Goal: Information Seeking & Learning: Learn about a topic

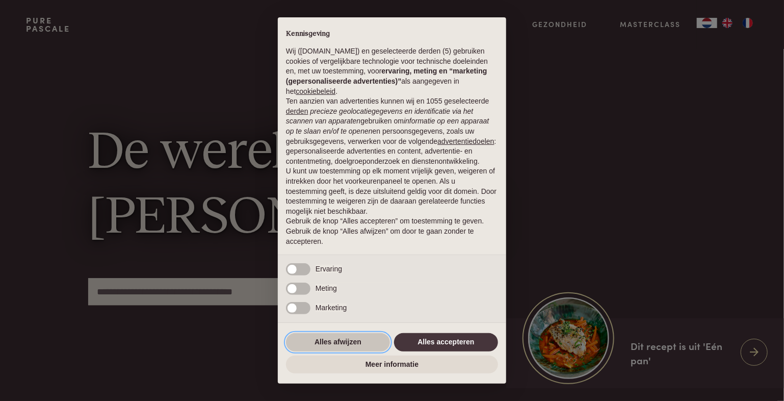
click at [360, 341] on button "Alles afwijzen" at bounding box center [338, 342] width 104 height 18
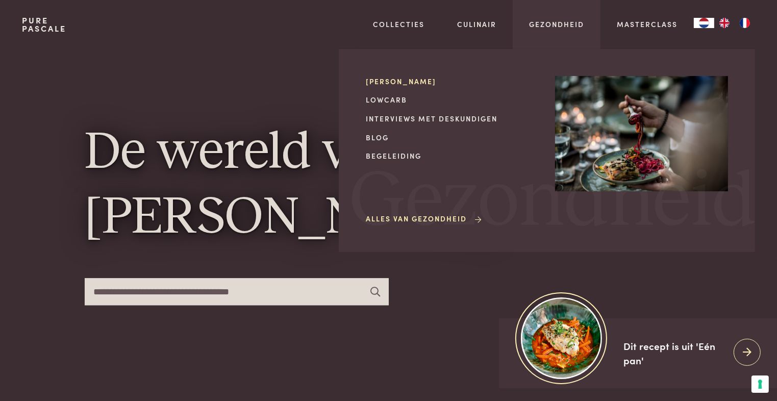
click at [390, 80] on link "[PERSON_NAME]" at bounding box center [452, 81] width 173 height 11
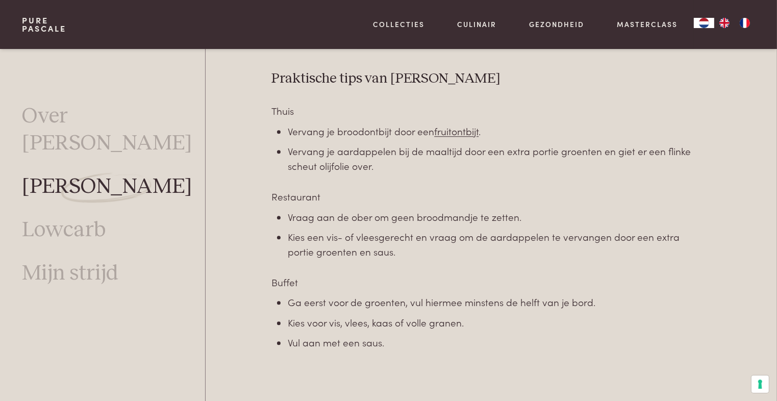
scroll to position [2821, 0]
click at [63, 217] on link "Lowcarb" at bounding box center [64, 230] width 84 height 27
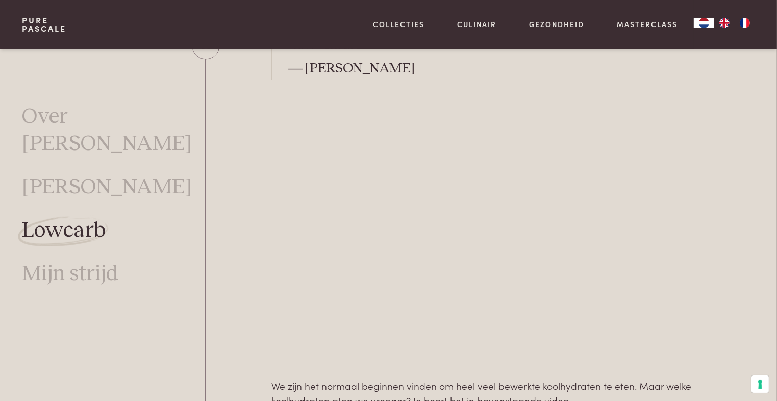
scroll to position [579, 0]
click at [80, 260] on link "Mijn strijd" at bounding box center [70, 273] width 96 height 27
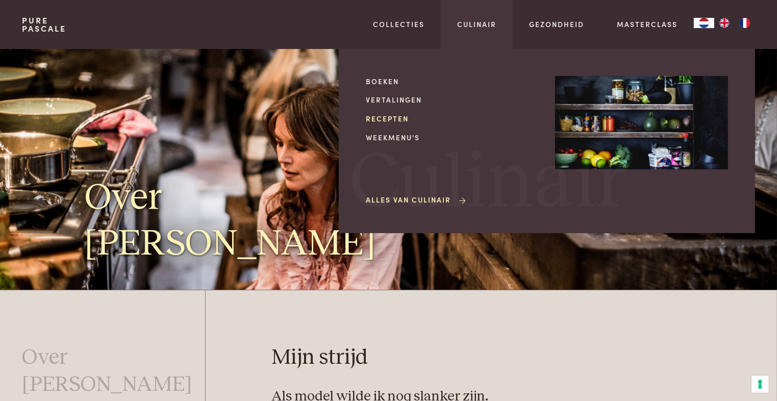
click at [393, 116] on link "Recepten" at bounding box center [452, 118] width 173 height 11
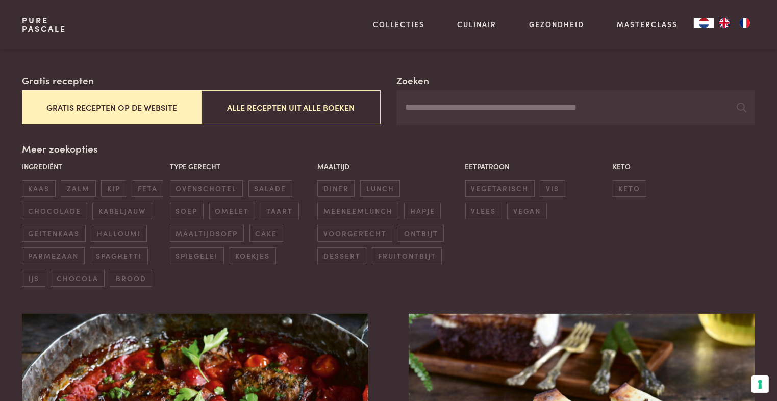
scroll to position [165, 0]
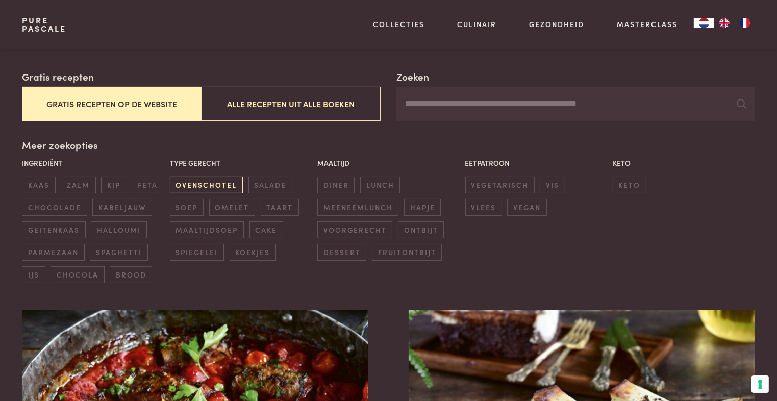
click at [215, 184] on span "ovenschotel" at bounding box center [206, 184] width 73 height 17
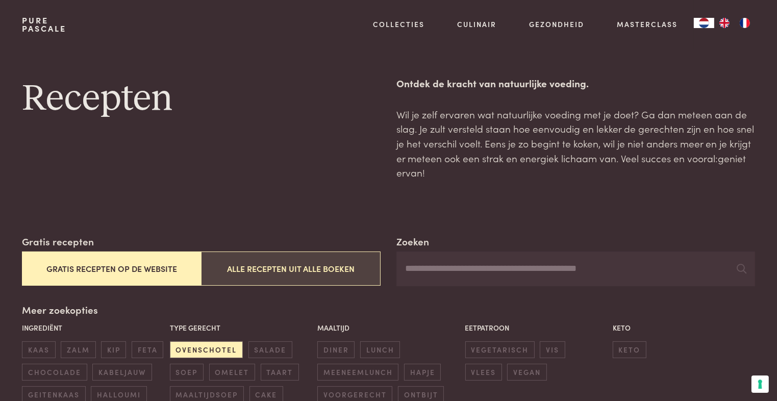
click at [277, 274] on button "Alle recepten uit alle boeken" at bounding box center [290, 268] width 179 height 34
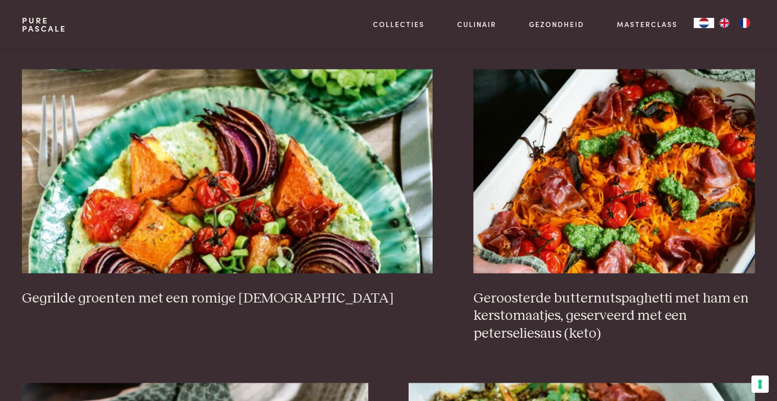
scroll to position [1006, 0]
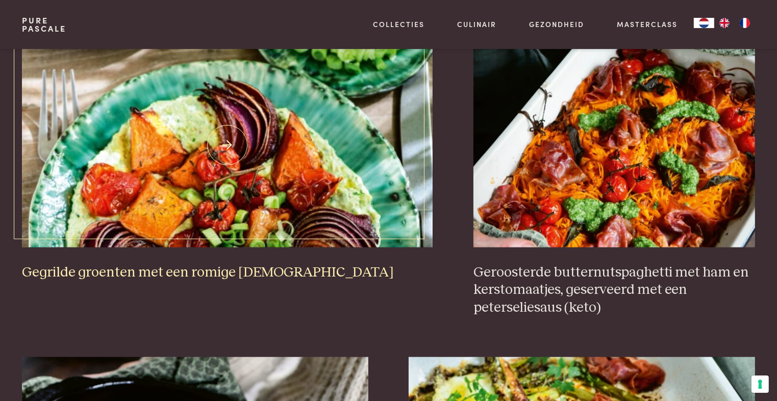
click at [288, 225] on img at bounding box center [227, 145] width 410 height 204
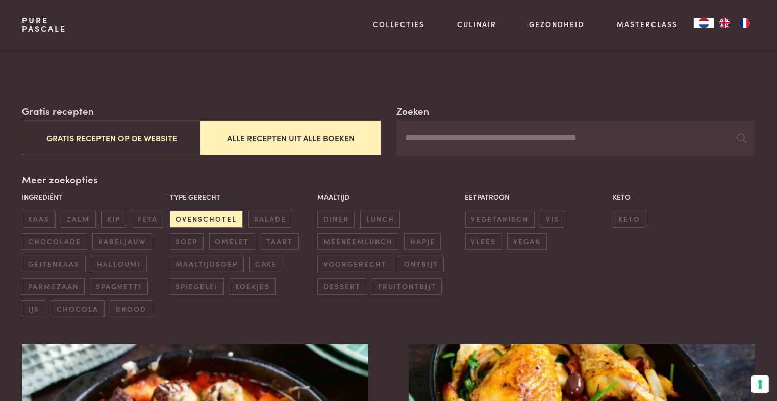
scroll to position [132, 0]
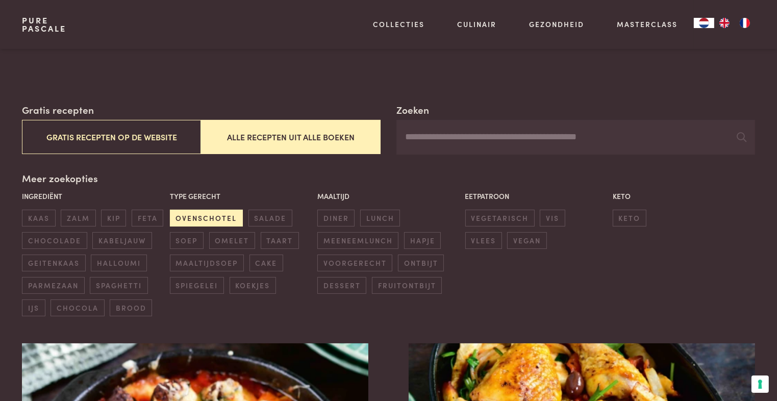
click at [210, 217] on span "ovenschotel" at bounding box center [206, 218] width 73 height 17
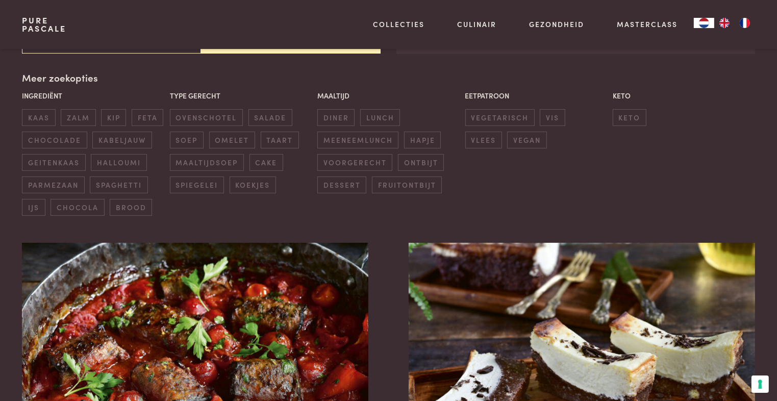
scroll to position [234, 0]
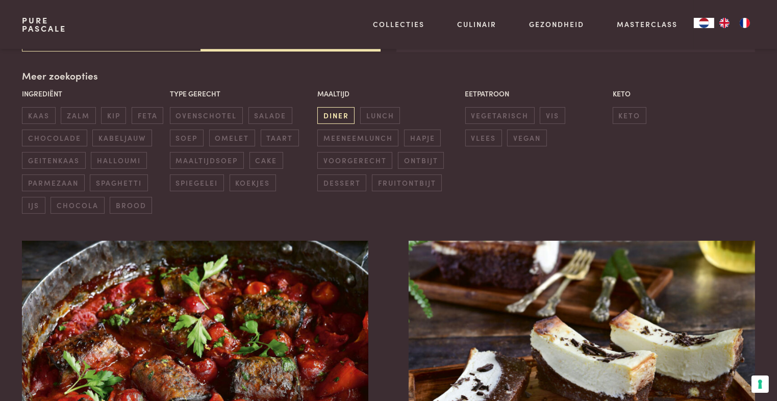
click at [329, 116] on span "diner" at bounding box center [335, 115] width 37 height 17
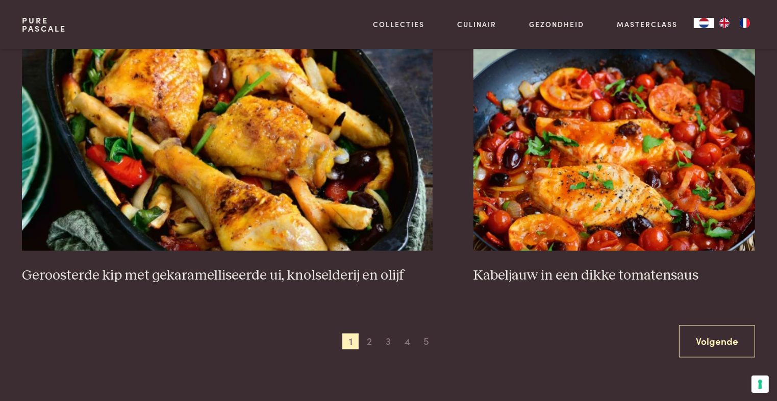
scroll to position [1874, 0]
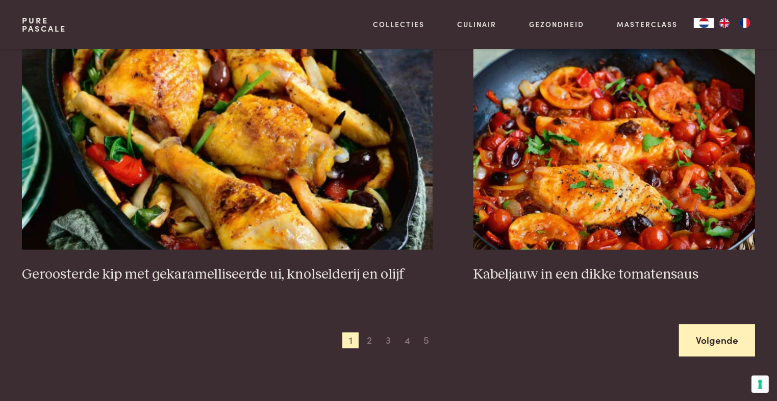
click at [713, 340] on link "Volgende" at bounding box center [717, 340] width 76 height 32
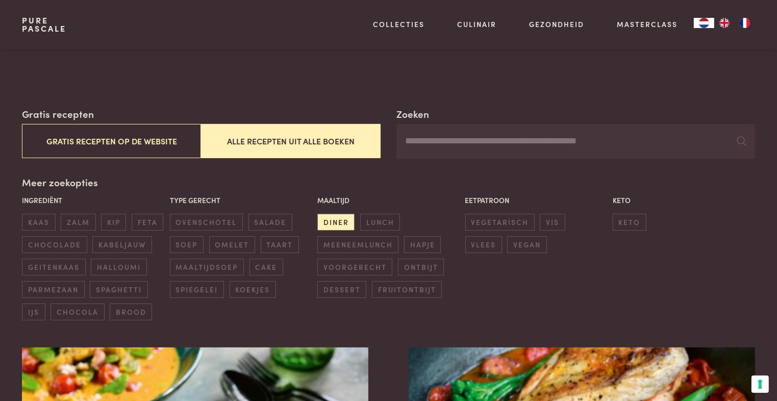
scroll to position [128, 0]
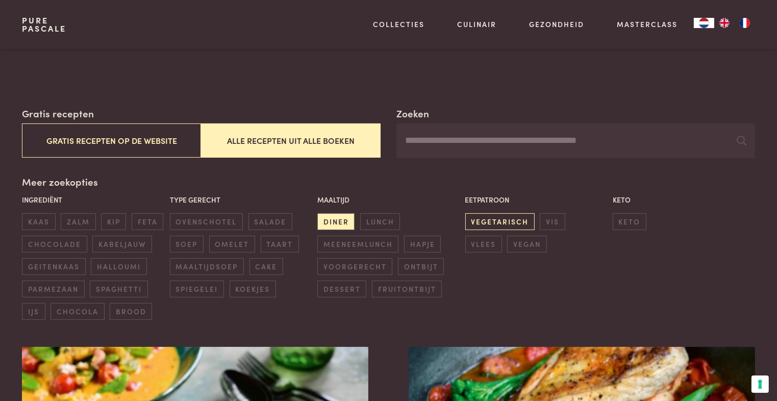
click at [493, 217] on span "vegetarisch" at bounding box center [499, 221] width 69 height 17
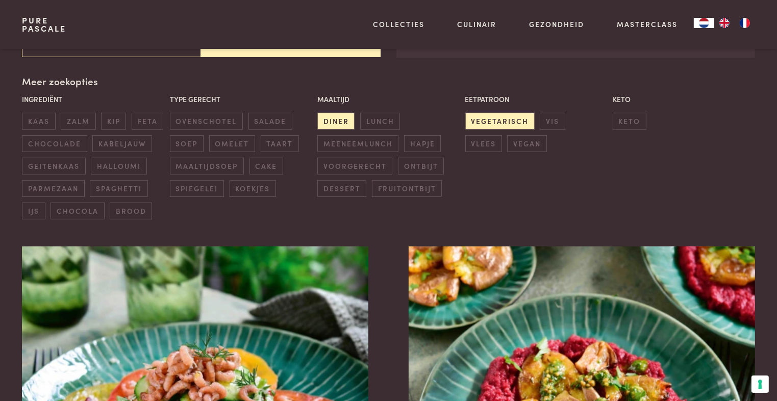
scroll to position [234, 0]
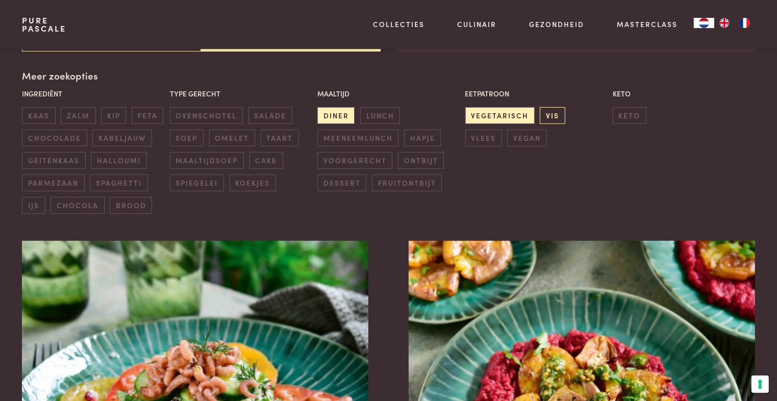
click at [549, 117] on span "vis" at bounding box center [551, 115] width 25 height 17
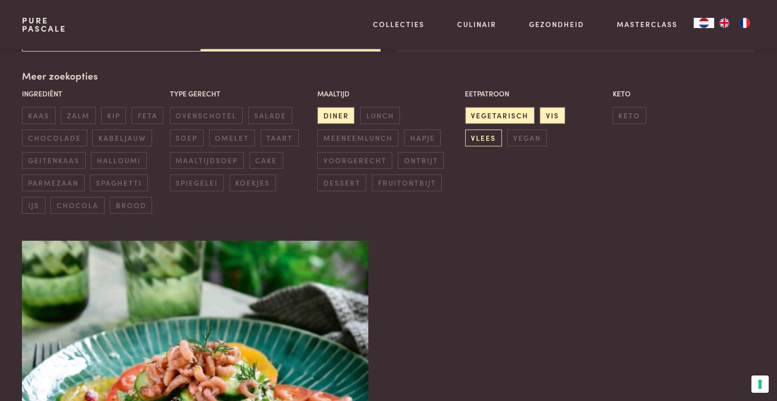
click at [502, 130] on span "vlees" at bounding box center [483, 138] width 37 height 17
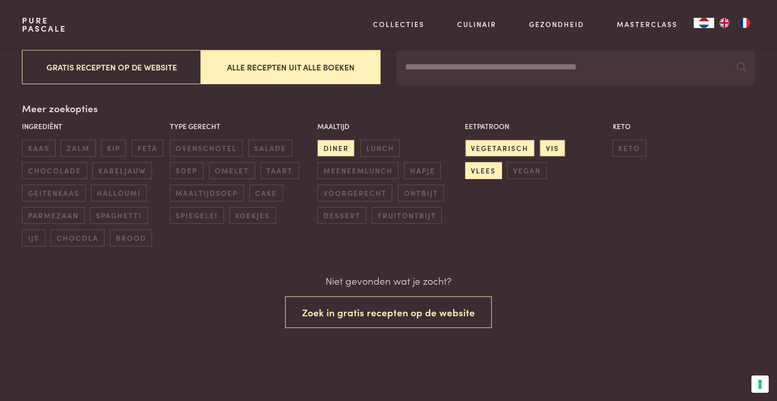
scroll to position [201, 0]
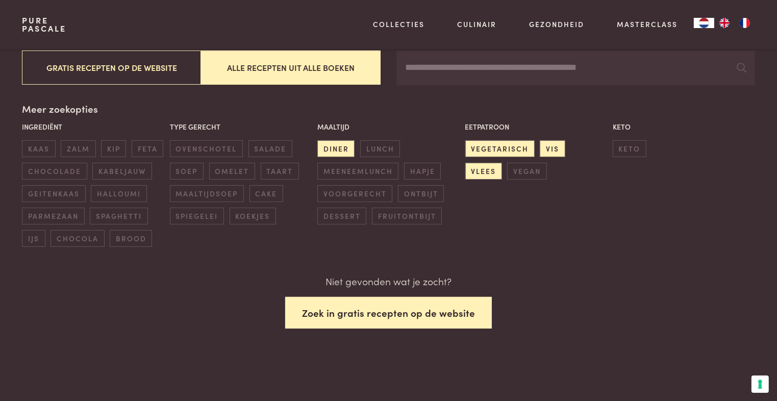
click at [426, 310] on button "Zoek in gratis recepten op de website" at bounding box center [388, 313] width 207 height 32
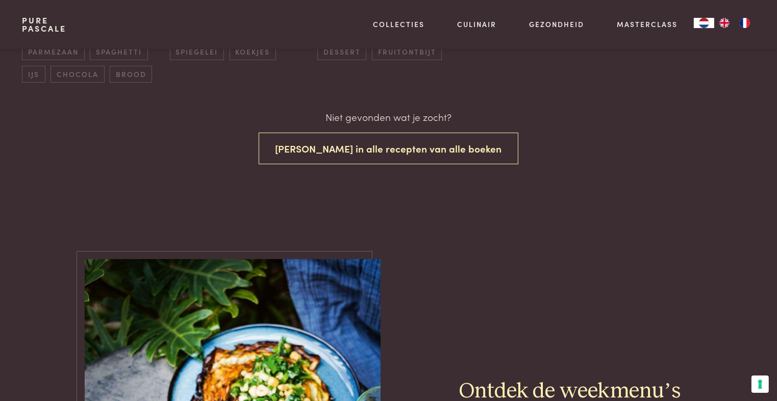
scroll to position [364, 0]
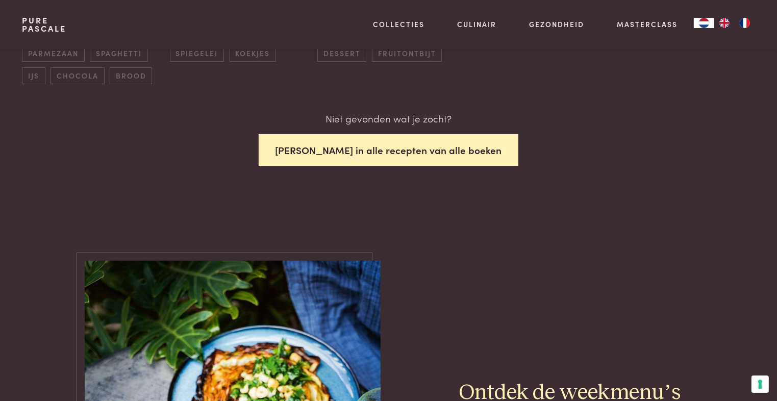
click at [378, 151] on button "Zoek in alle recepten van alle boeken" at bounding box center [389, 150] width 260 height 32
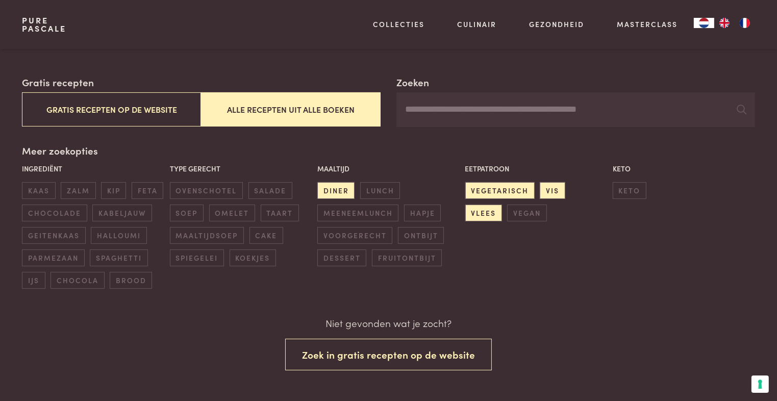
scroll to position [160, 0]
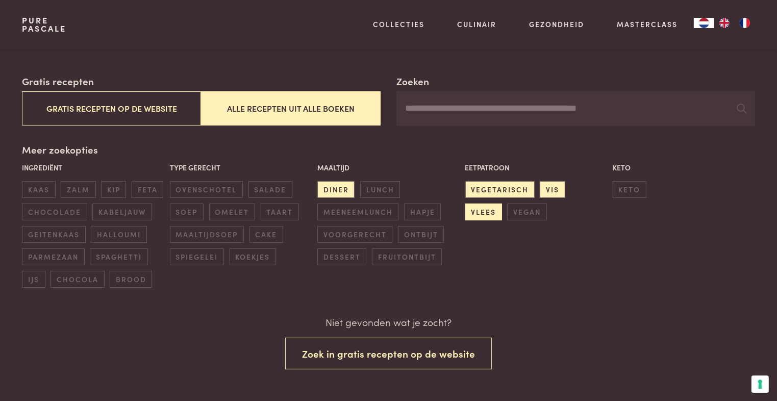
click at [502, 203] on span "vlees" at bounding box center [483, 211] width 37 height 17
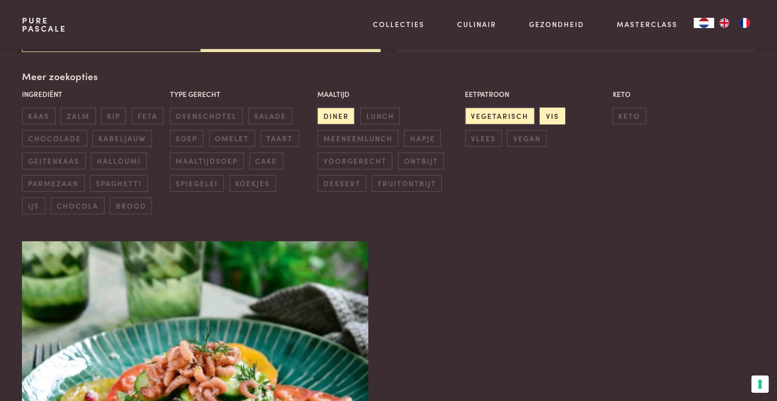
scroll to position [234, 0]
click at [549, 119] on span "vis" at bounding box center [551, 115] width 25 height 17
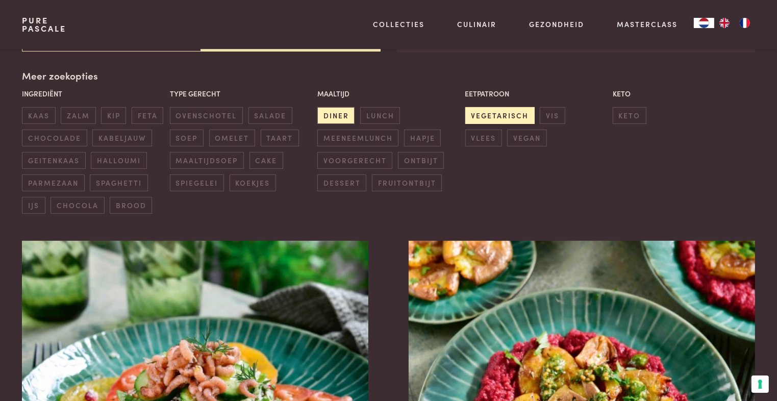
click at [511, 107] on span "vegetarisch" at bounding box center [499, 115] width 69 height 17
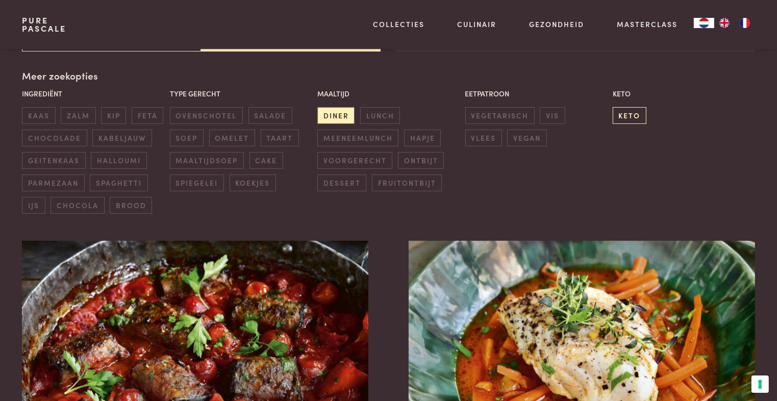
click at [628, 117] on span "keto" at bounding box center [629, 115] width 34 height 17
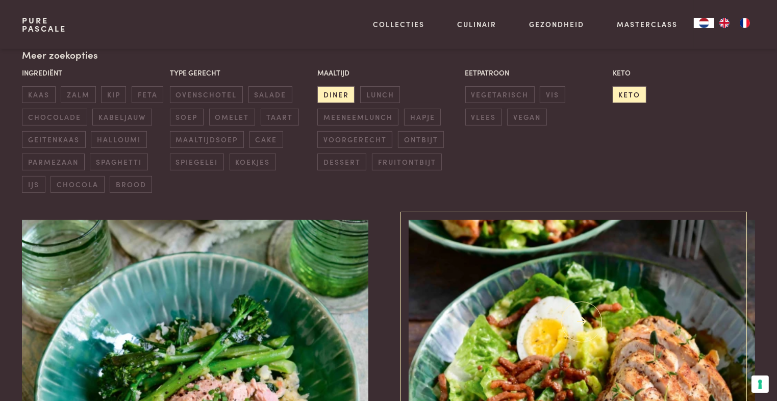
scroll to position [222, 0]
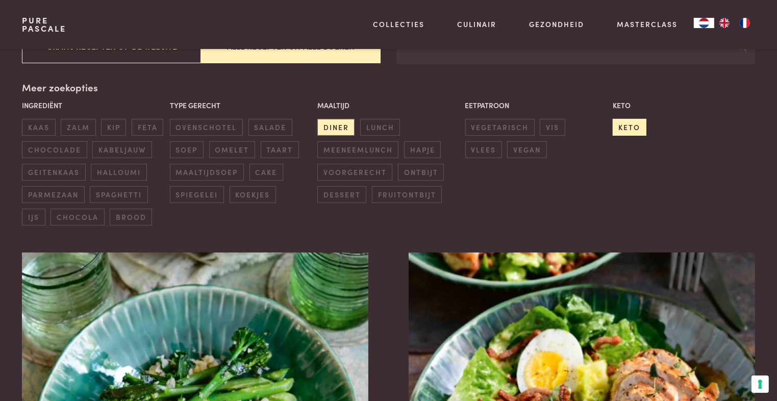
click at [633, 128] on span "keto" at bounding box center [629, 127] width 34 height 17
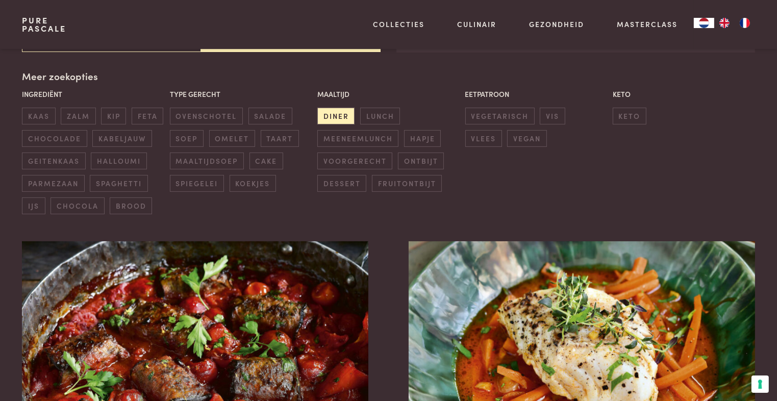
scroll to position [234, 0]
click at [553, 115] on span "vis" at bounding box center [551, 115] width 25 height 17
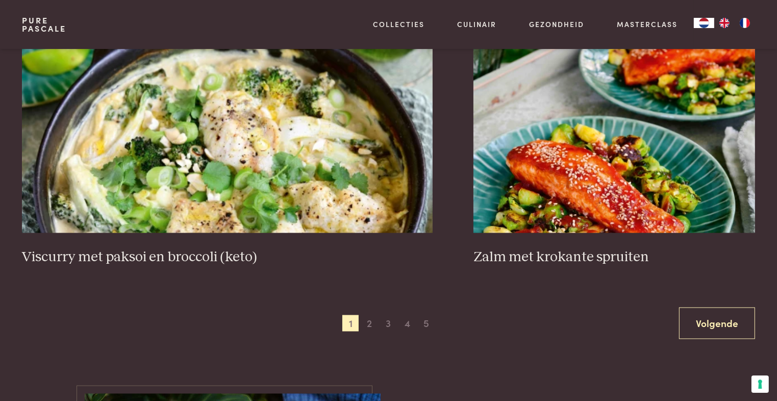
scroll to position [1878, 0]
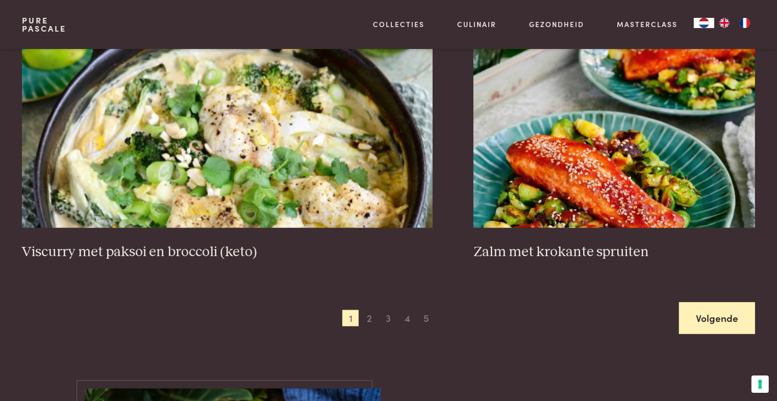
click at [728, 322] on link "Volgende" at bounding box center [717, 318] width 76 height 32
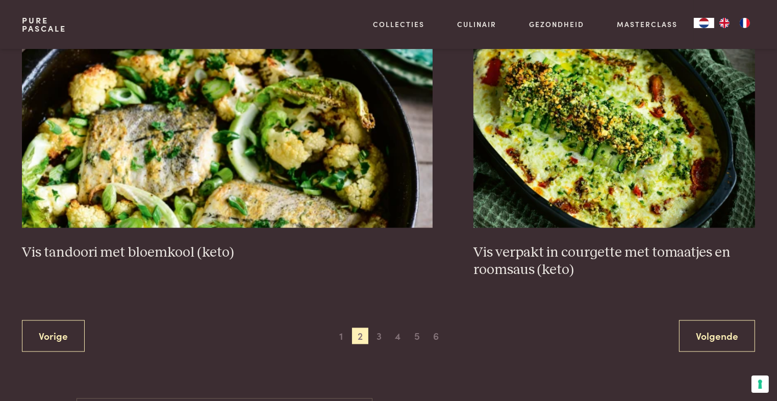
scroll to position [1860, 0]
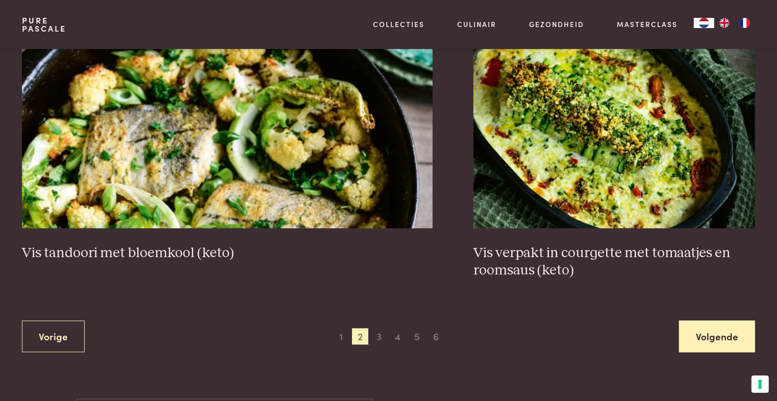
click at [705, 321] on link "Volgende" at bounding box center [717, 337] width 76 height 32
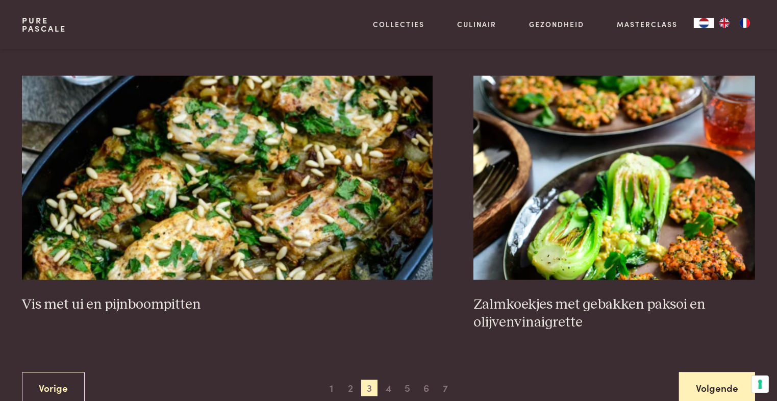
scroll to position [1844, 0]
click at [701, 394] on link "Volgende" at bounding box center [717, 388] width 76 height 32
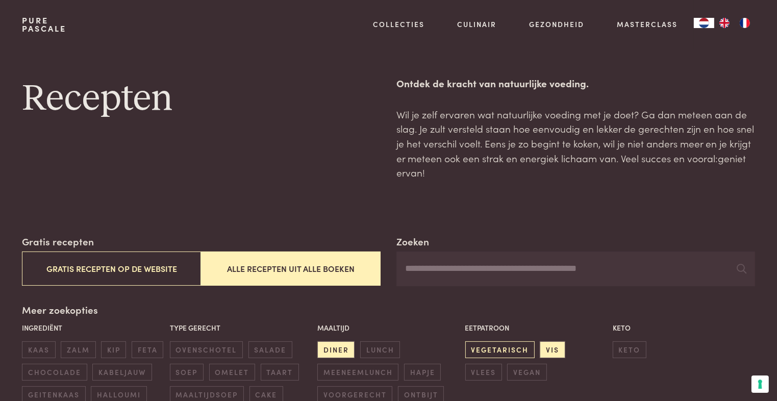
click at [493, 349] on span "vegetarisch" at bounding box center [499, 349] width 69 height 17
click at [551, 350] on span "vis" at bounding box center [551, 349] width 25 height 17
click at [377, 347] on span "lunch" at bounding box center [380, 349] width 40 height 17
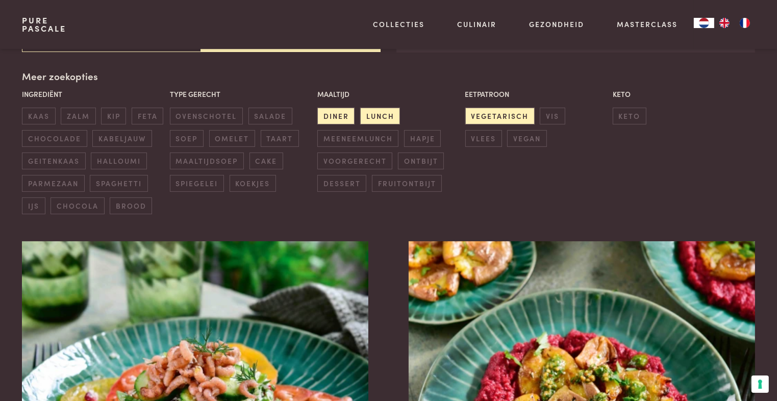
scroll to position [234, 0]
click at [329, 119] on span "diner" at bounding box center [335, 115] width 37 height 17
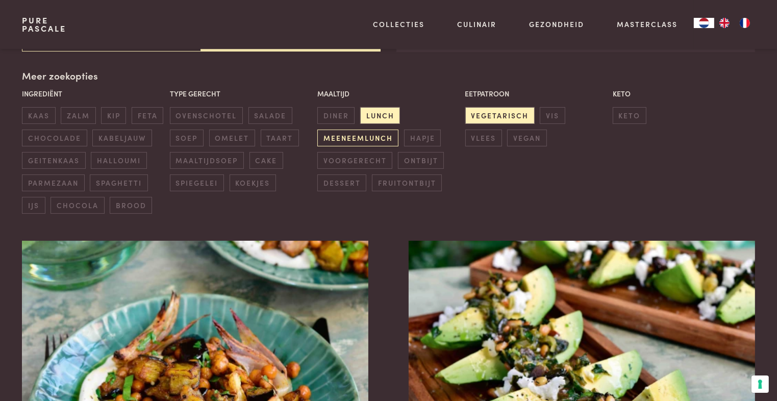
click at [343, 137] on span "meeneemlunch" at bounding box center [357, 138] width 81 height 17
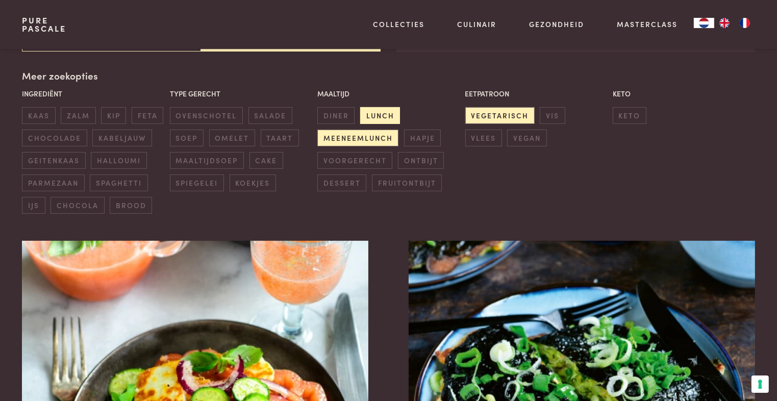
click at [389, 111] on span "lunch" at bounding box center [380, 115] width 40 height 17
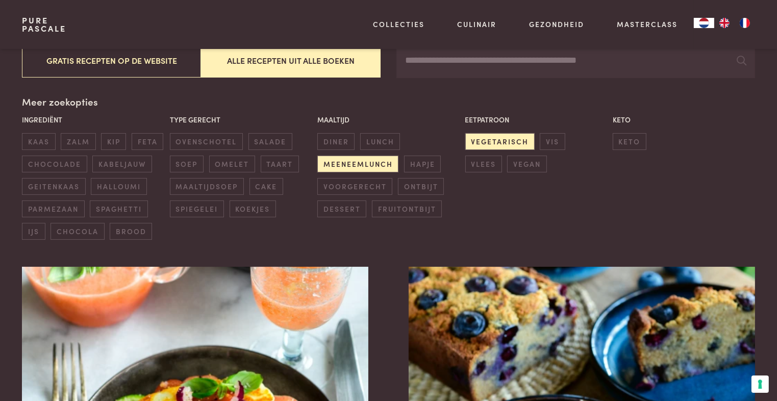
scroll to position [182, 0]
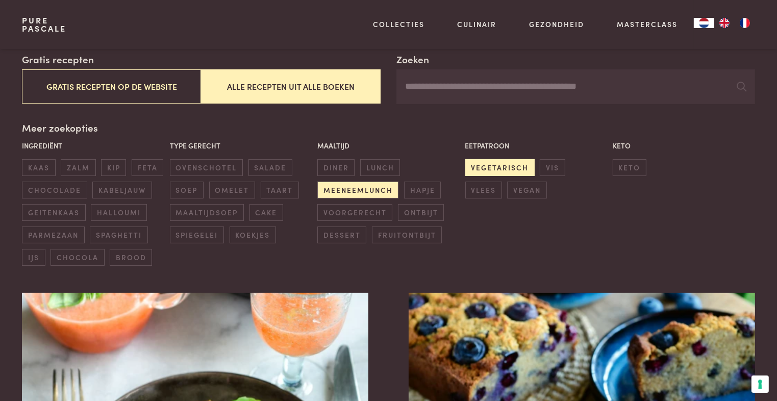
click at [514, 170] on span "vegetarisch" at bounding box center [499, 167] width 69 height 17
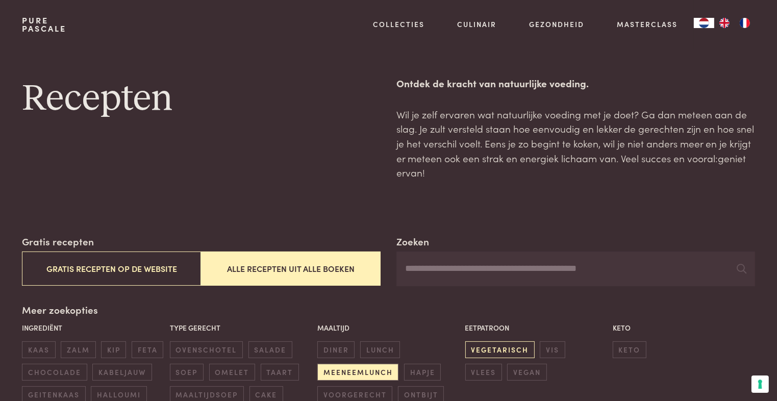
click at [500, 351] on span "vegetarisch" at bounding box center [499, 349] width 69 height 17
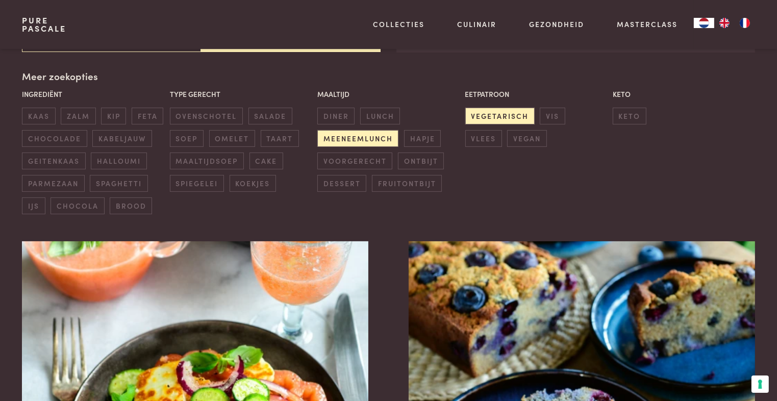
scroll to position [234, 0]
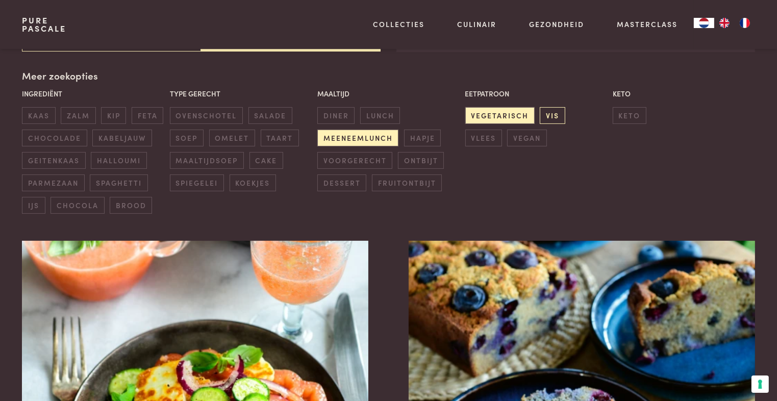
click at [551, 117] on span "vis" at bounding box center [551, 115] width 25 height 17
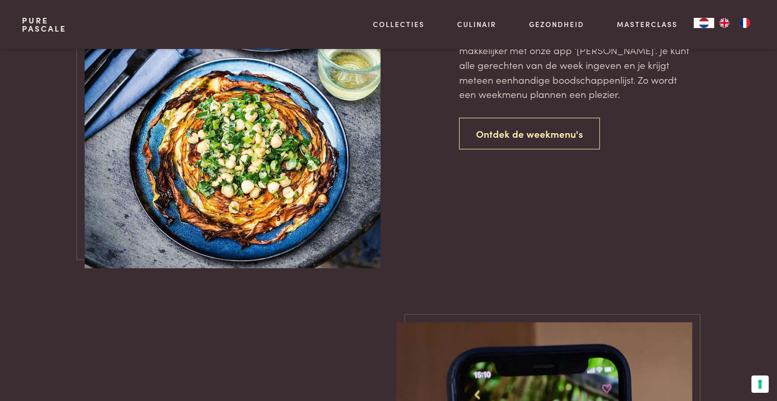
scroll to position [801, 0]
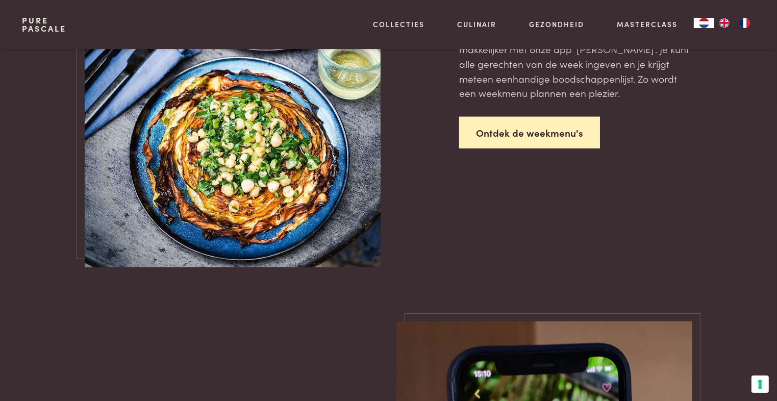
click at [516, 137] on link "Ontdek de weekmenu's" at bounding box center [529, 133] width 141 height 32
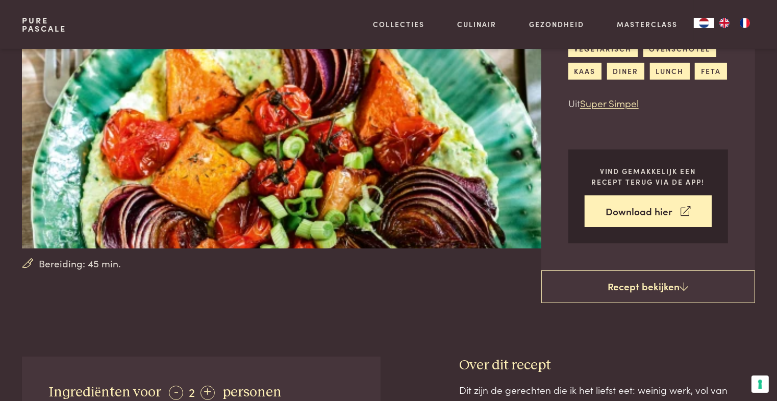
scroll to position [127, 0]
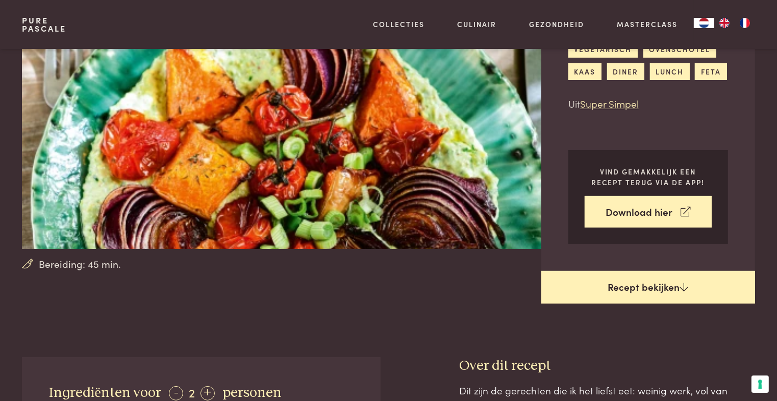
click at [660, 271] on link "Recept bekijken" at bounding box center [648, 287] width 214 height 33
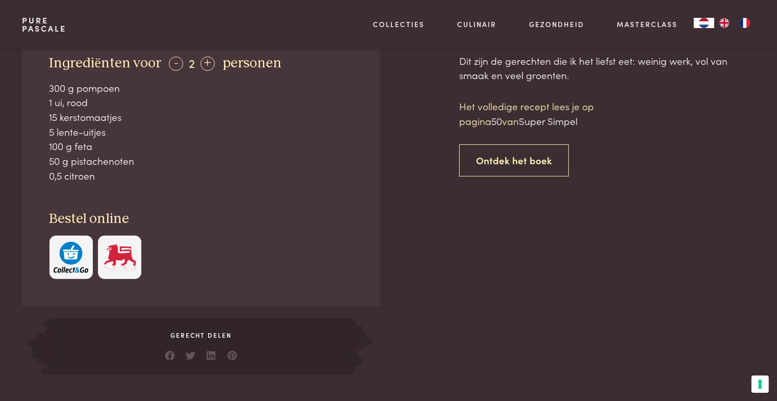
scroll to position [466, 0]
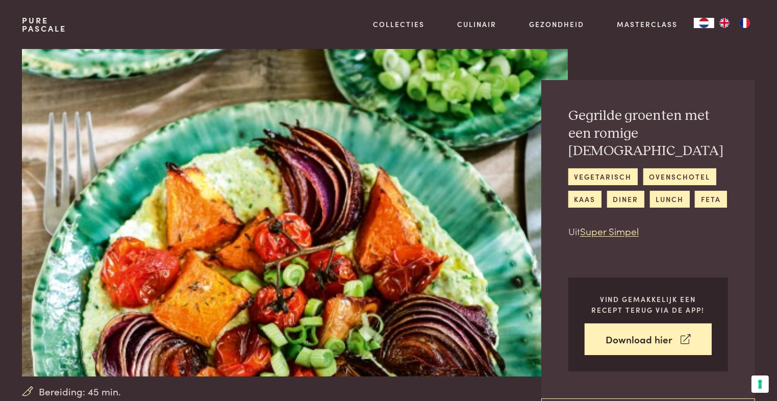
scroll to position [466, 0]
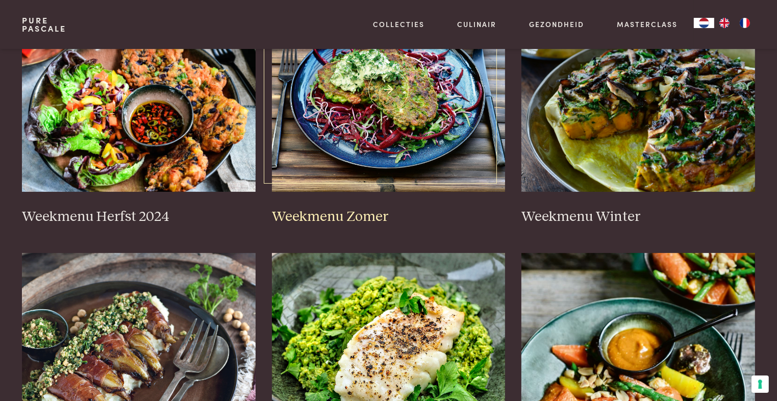
scroll to position [280, 0]
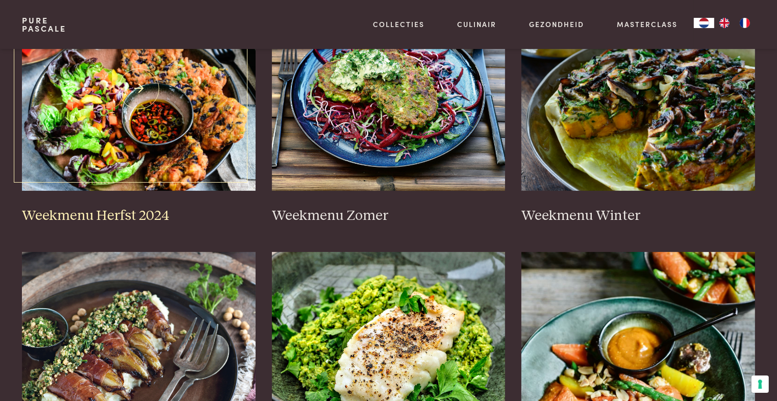
click at [158, 126] on img at bounding box center [139, 89] width 234 height 204
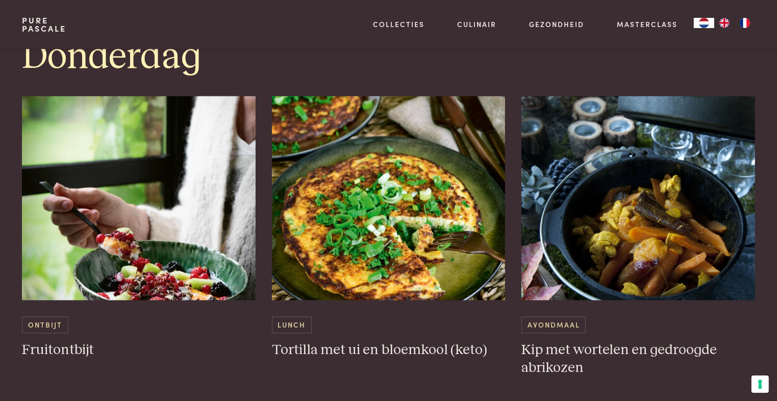
scroll to position [1793, 0]
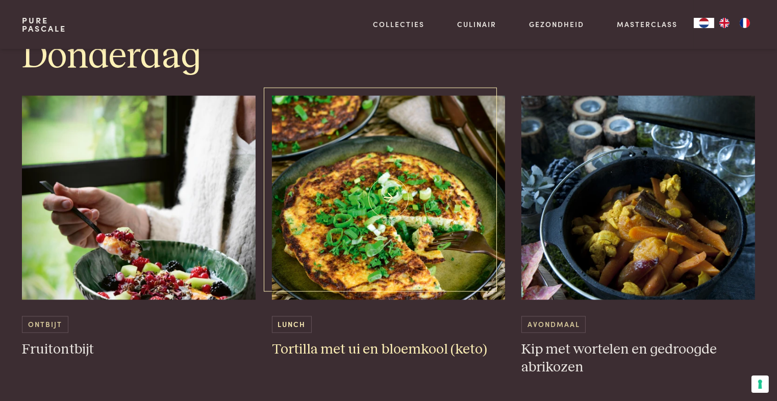
click at [374, 212] on img at bounding box center [389, 198] width 234 height 204
